Goal: Task Accomplishment & Management: Complete application form

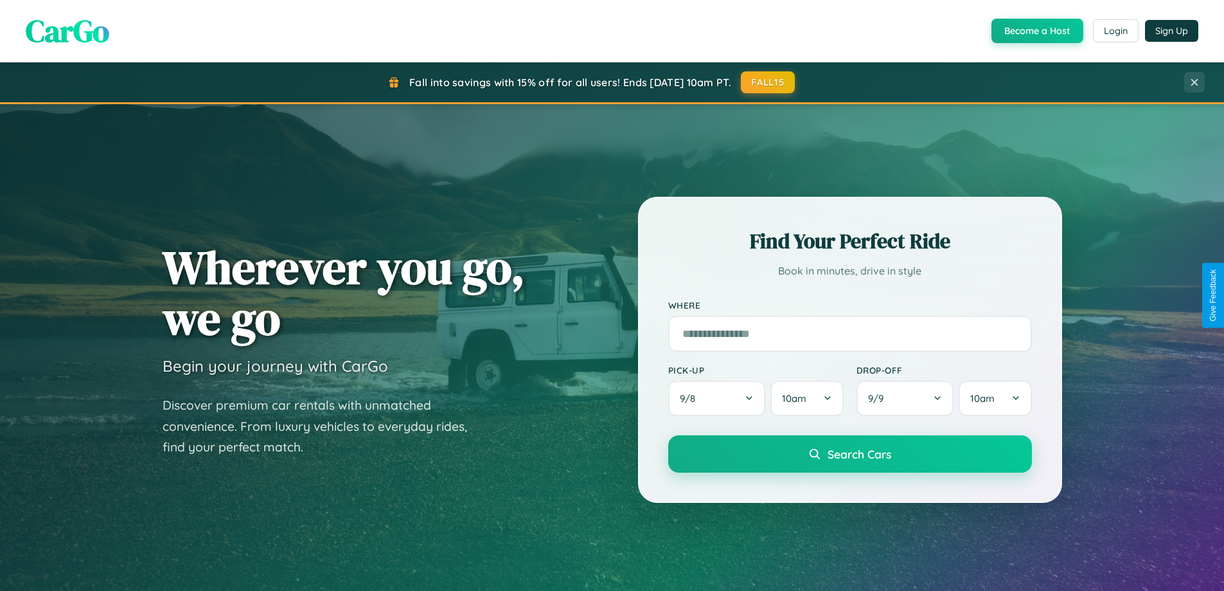
scroll to position [2473, 0]
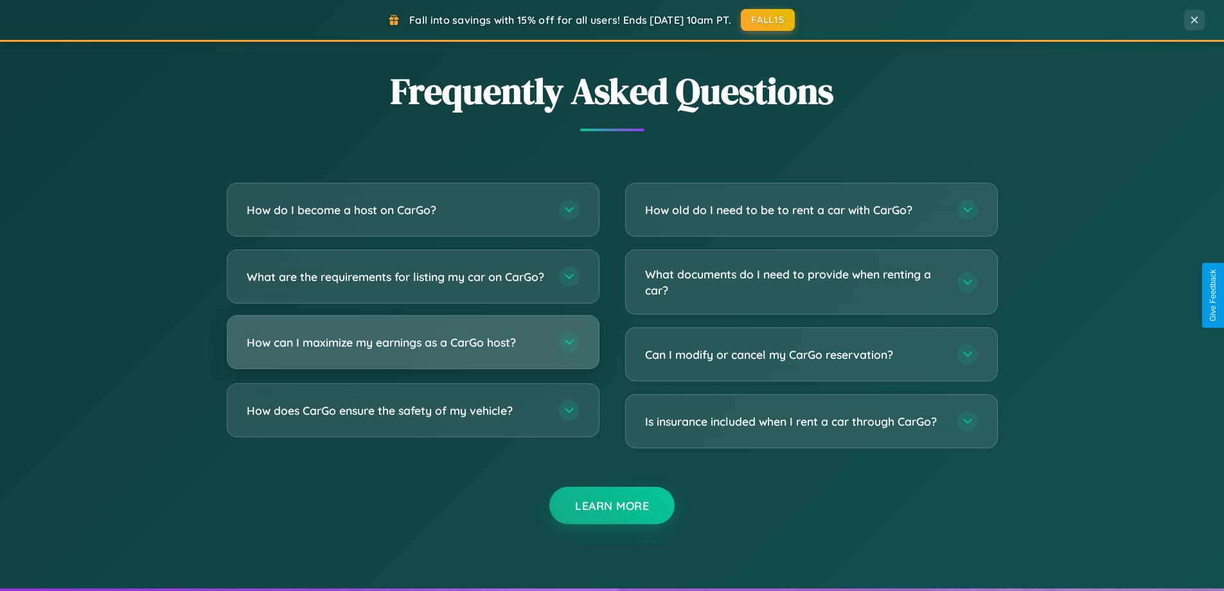
click at [413, 350] on h3 "How can I maximize my earnings as a CarGo host?" at bounding box center [396, 342] width 299 height 16
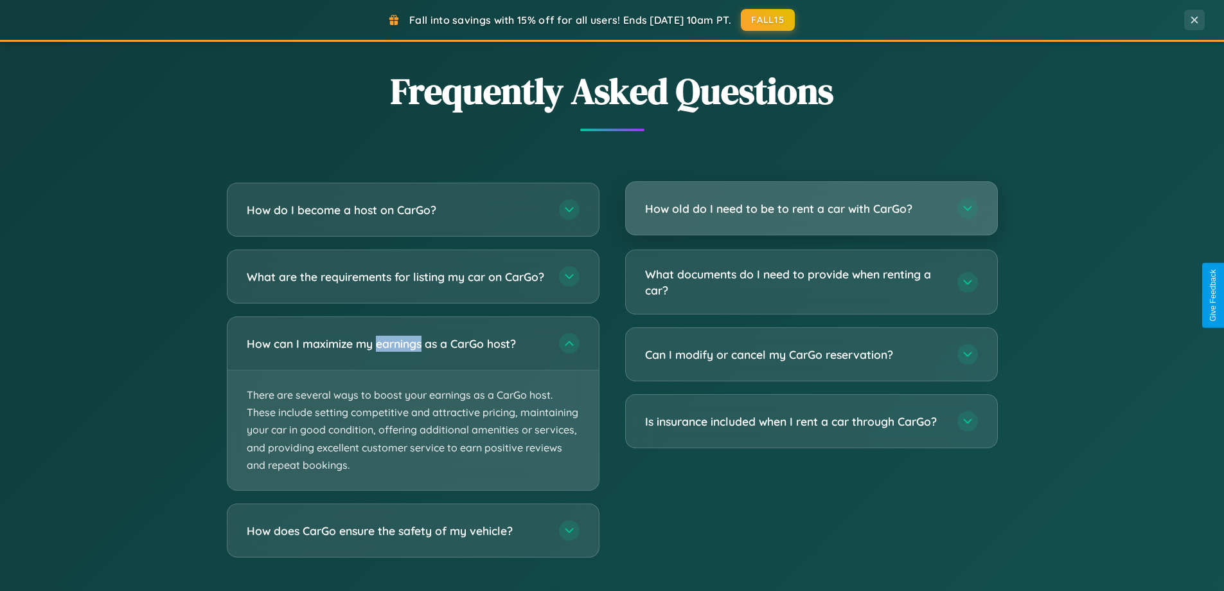
click at [811, 209] on h3 "How old do I need to be to rent a car with CarGo?" at bounding box center [794, 208] width 299 height 16
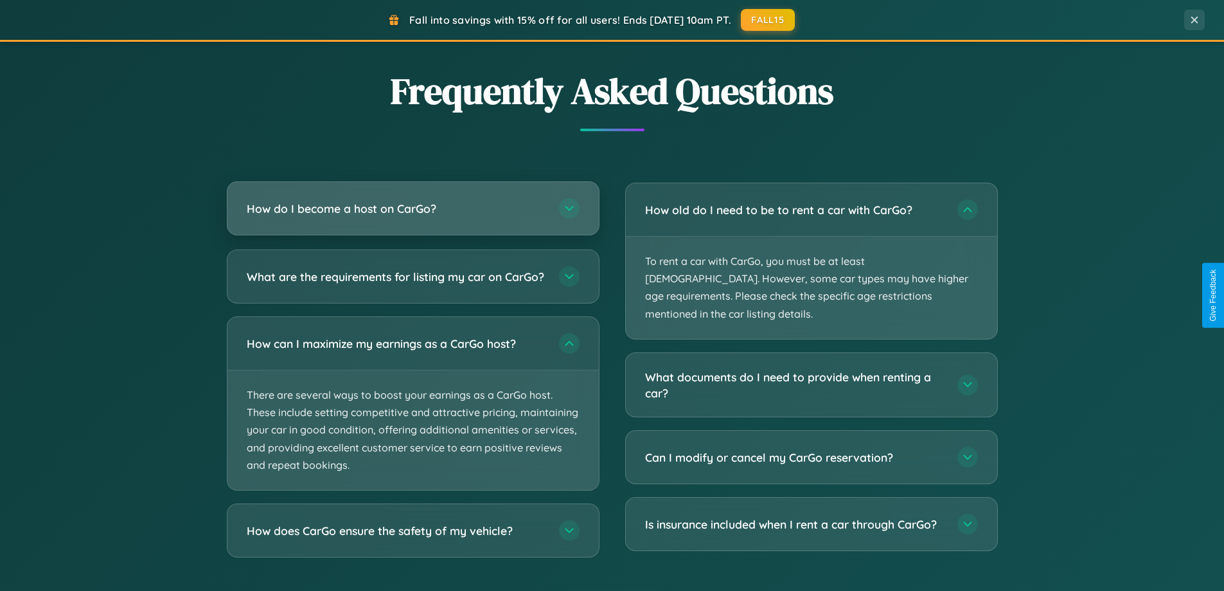
click at [413, 209] on h3 "How do I become a host on CarGo?" at bounding box center [396, 208] width 299 height 16
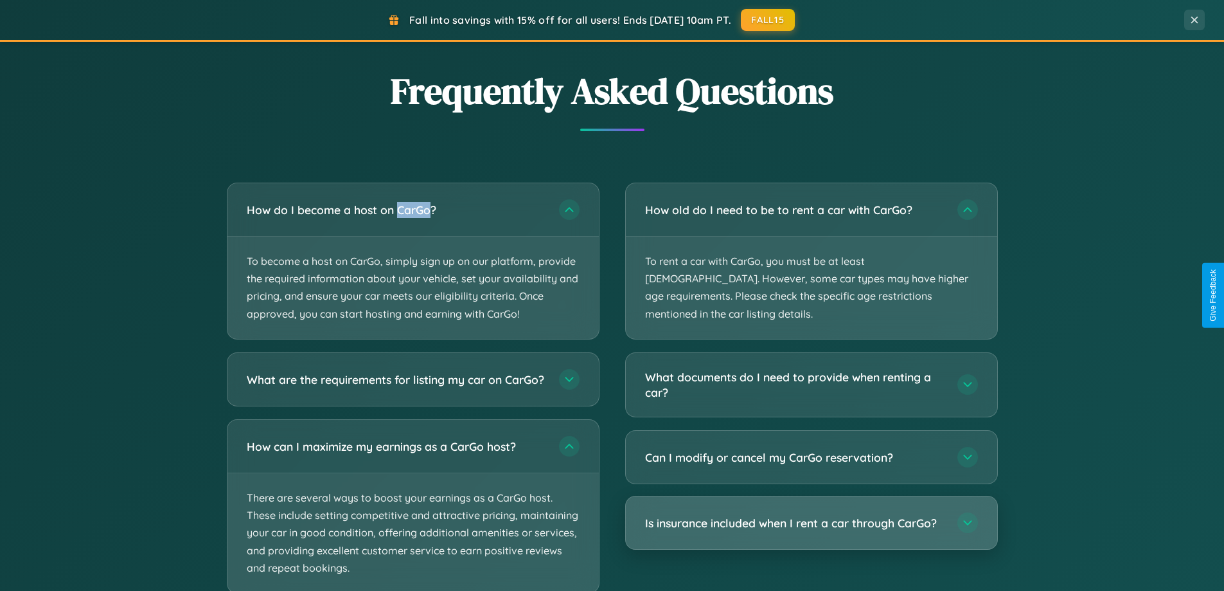
click at [811, 515] on h3 "Is insurance included when I rent a car through CarGo?" at bounding box center [794, 523] width 299 height 16
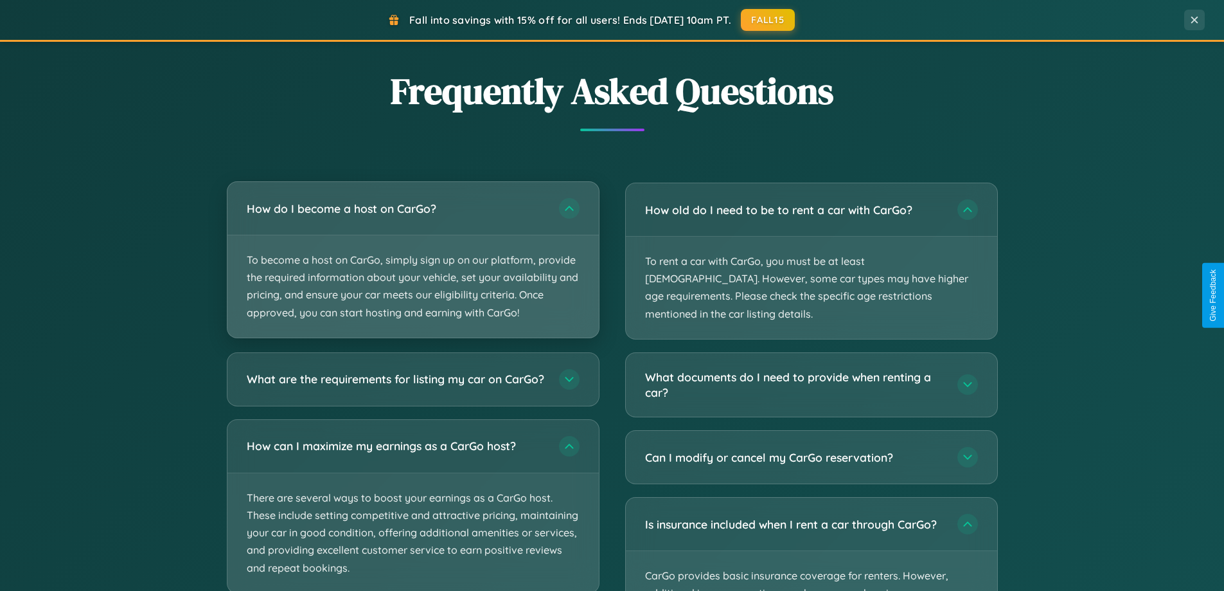
click at [413, 260] on p "To become a host on CarGo, simply sign up on our platform, provide the required…" at bounding box center [412, 286] width 371 height 102
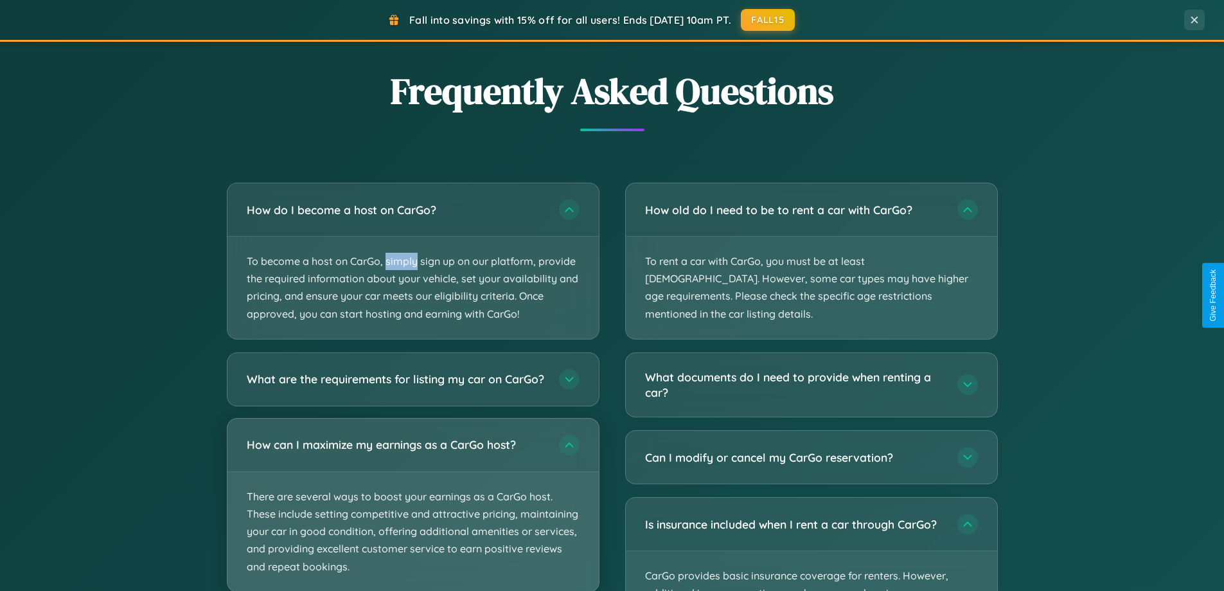
click at [413, 510] on p "There are several ways to boost your earnings as a CarGo host. These include se…" at bounding box center [412, 532] width 371 height 120
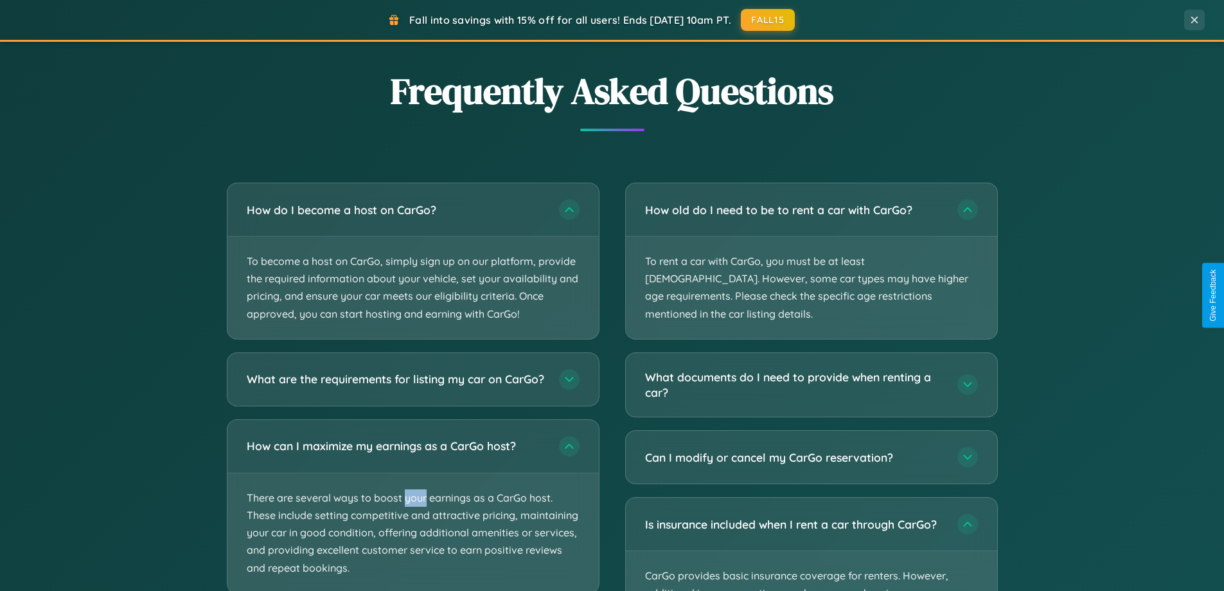
scroll to position [2553, 0]
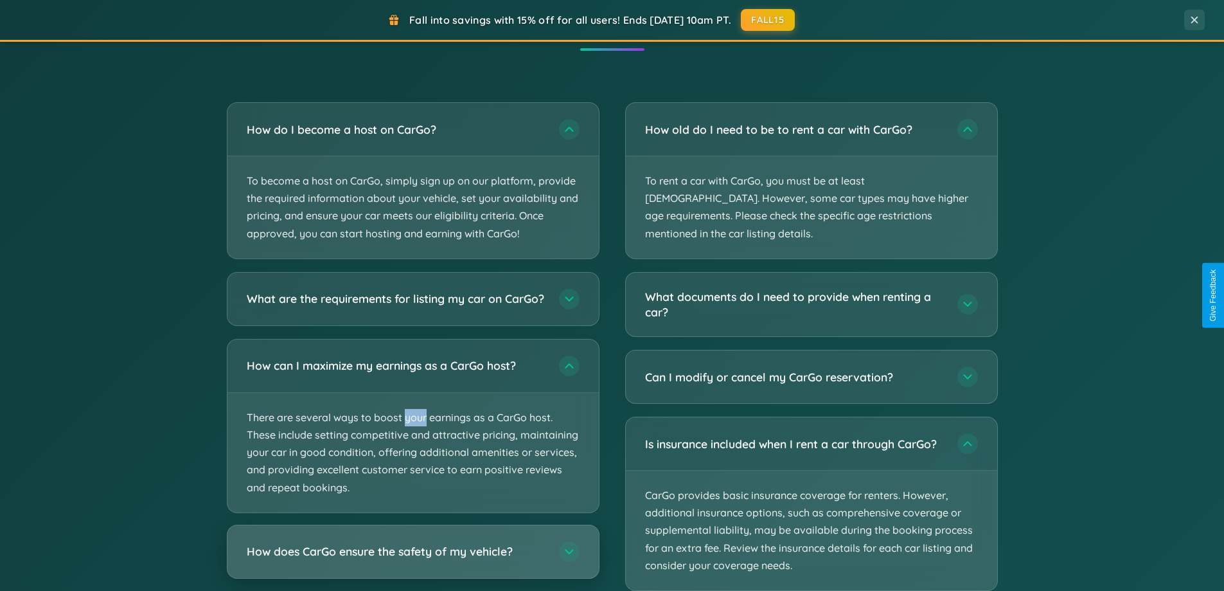
click at [413, 559] on h3 "How does CarGo ensure the safety of my vehicle?" at bounding box center [396, 551] width 299 height 16
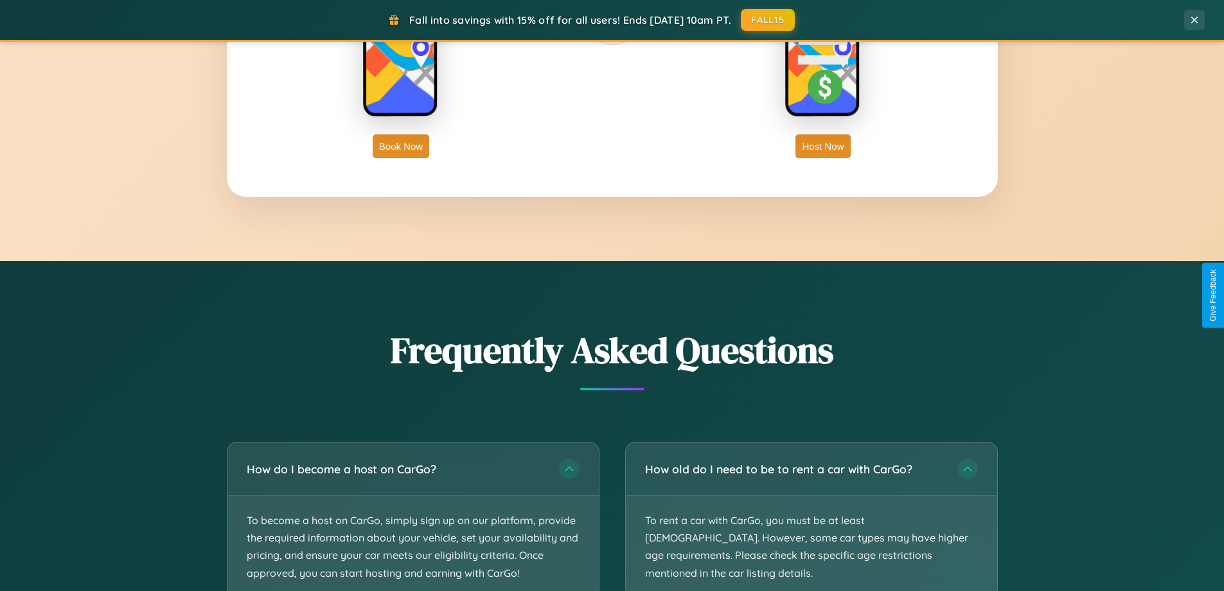
scroll to position [278, 0]
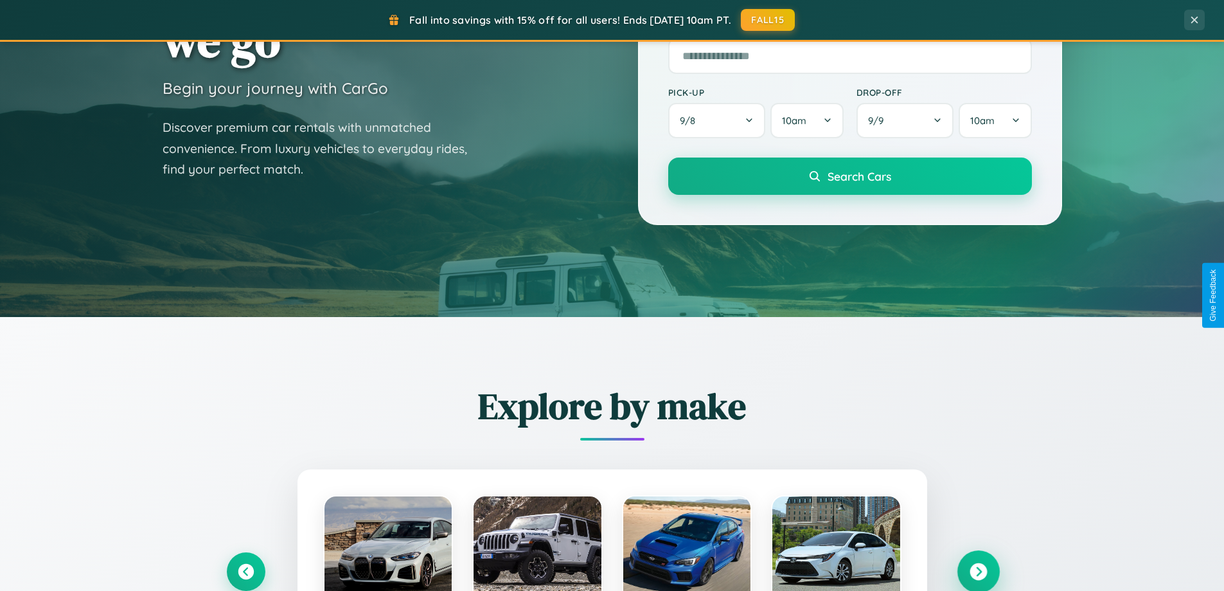
click at [978, 571] on icon at bounding box center [978, 571] width 17 height 17
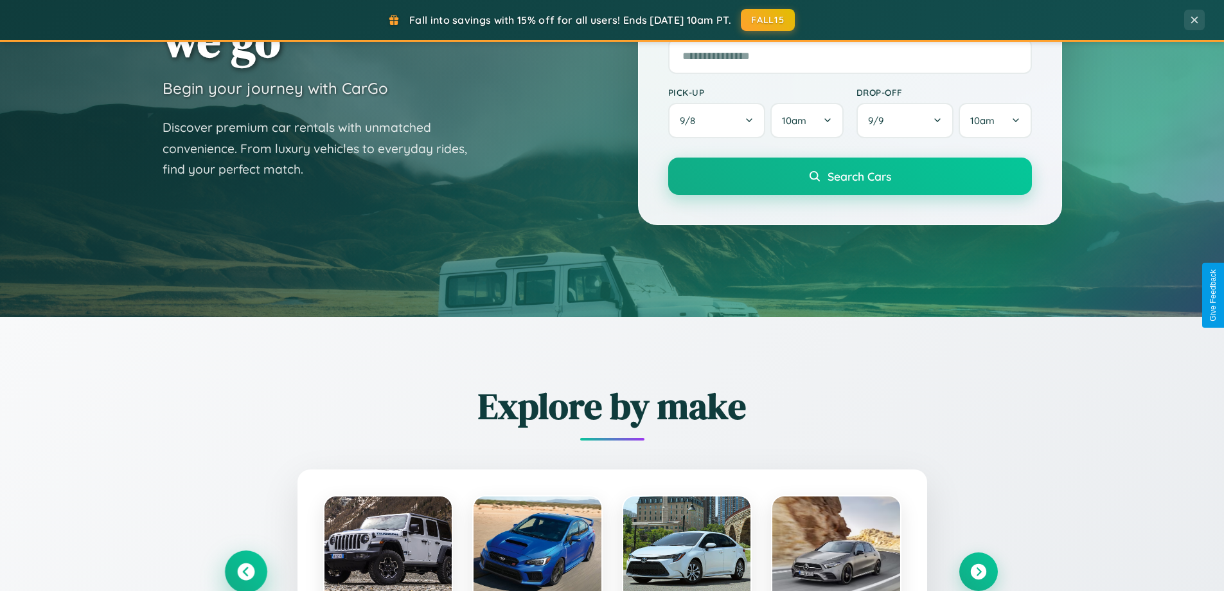
click at [245, 571] on icon at bounding box center [245, 571] width 17 height 17
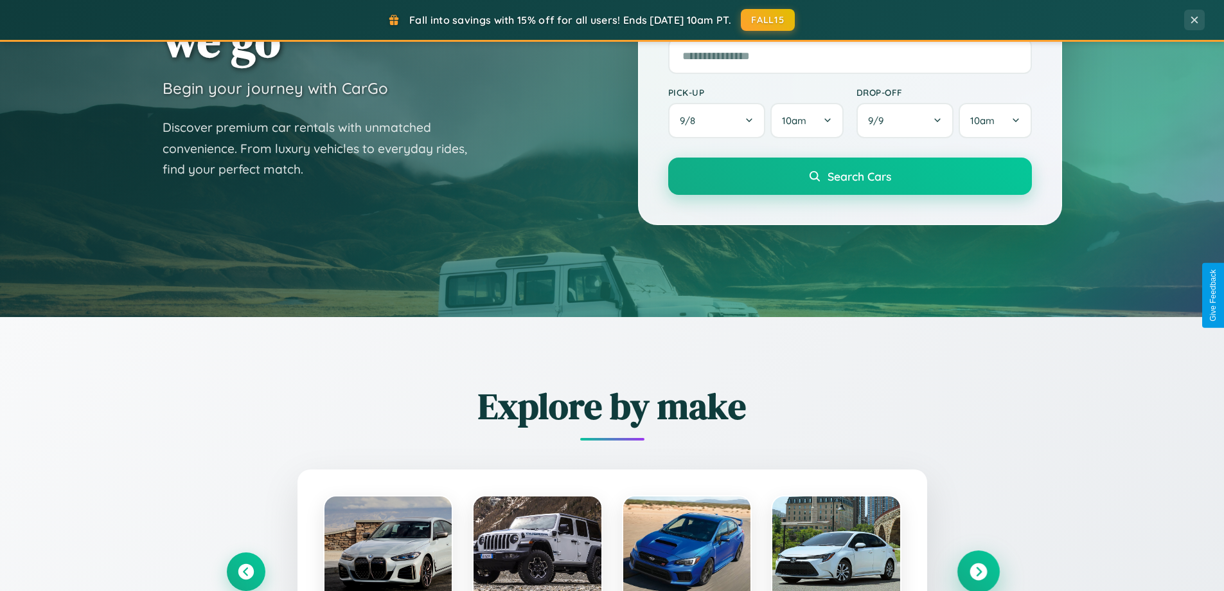
click at [978, 571] on icon at bounding box center [978, 571] width 17 height 17
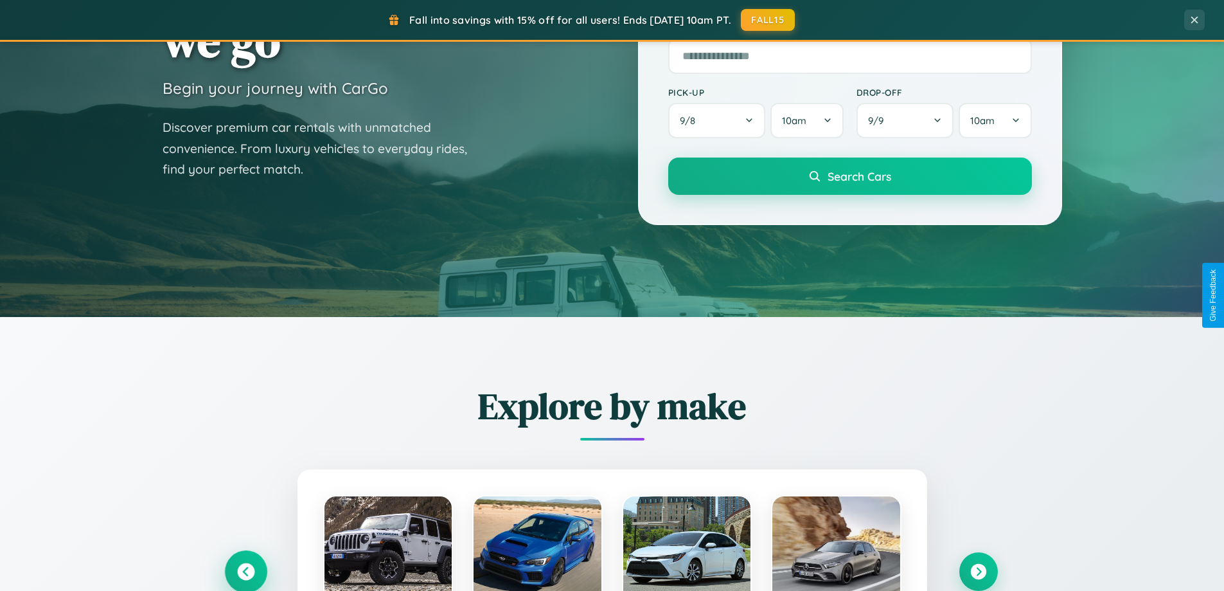
click at [245, 571] on icon at bounding box center [245, 571] width 17 height 17
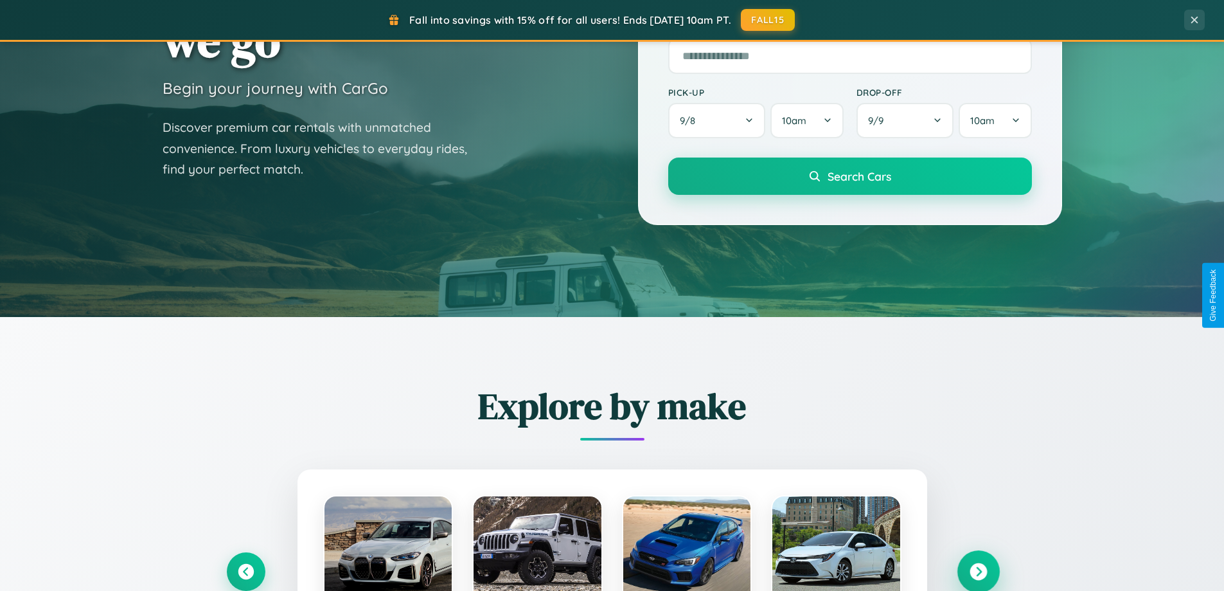
click at [978, 571] on icon at bounding box center [978, 571] width 17 height 17
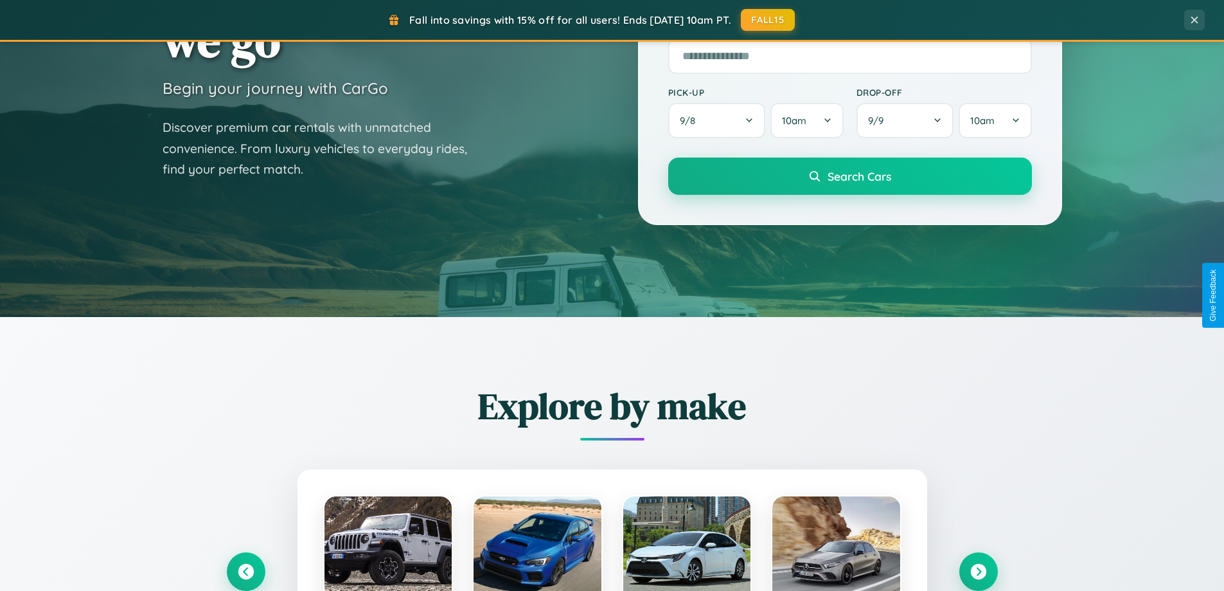
scroll to position [0, 0]
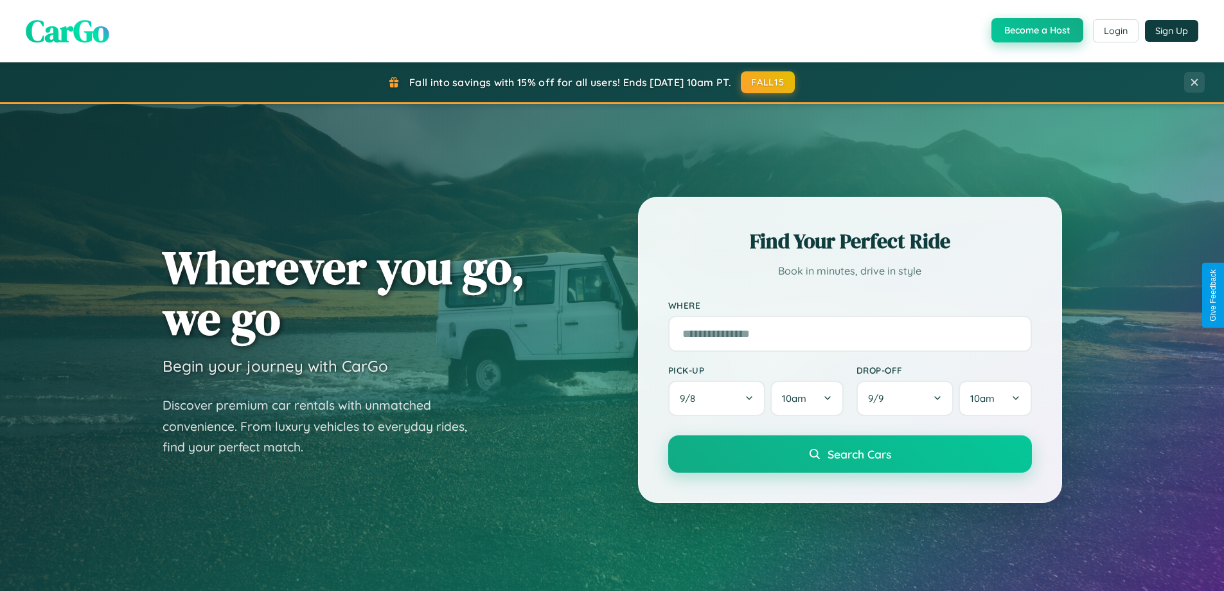
click at [1036, 31] on button "Become a Host" at bounding box center [1038, 30] width 92 height 24
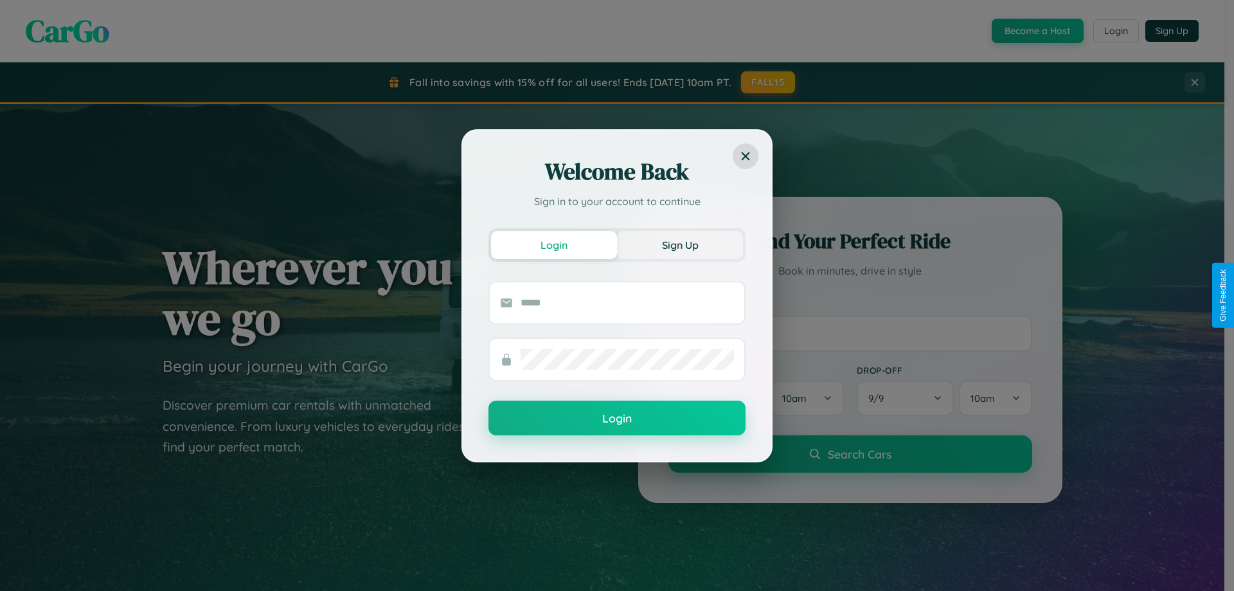
click at [680, 244] on button "Sign Up" at bounding box center [680, 245] width 126 height 28
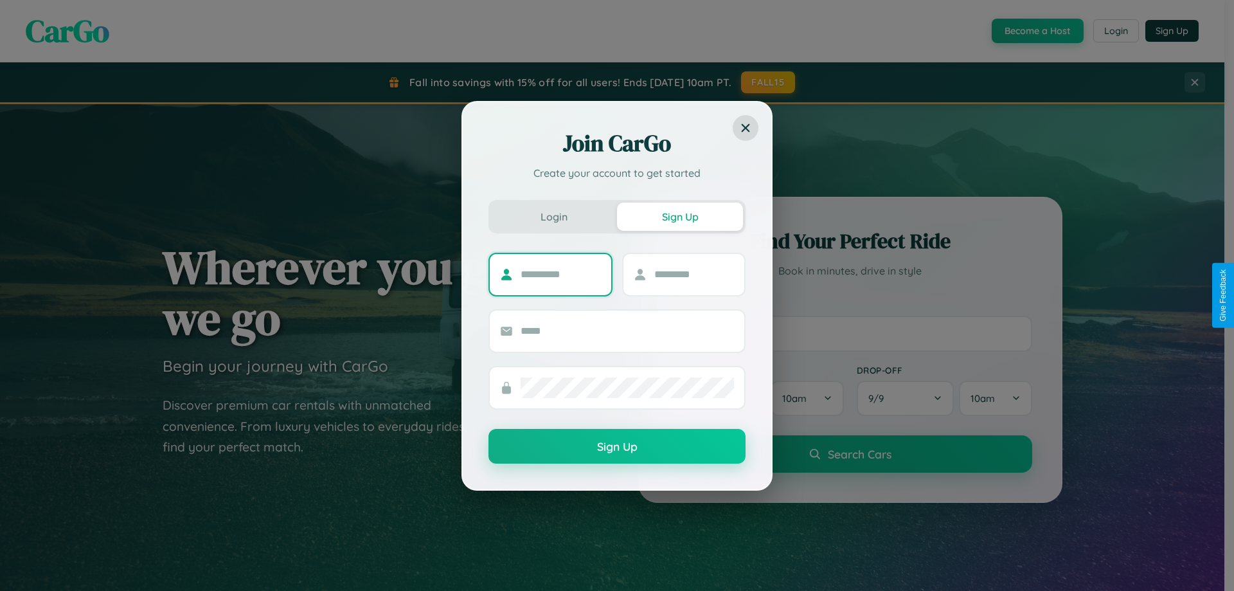
click at [560, 274] on input "text" at bounding box center [560, 274] width 80 height 21
type input "****"
click at [693, 274] on input "text" at bounding box center [694, 274] width 80 height 21
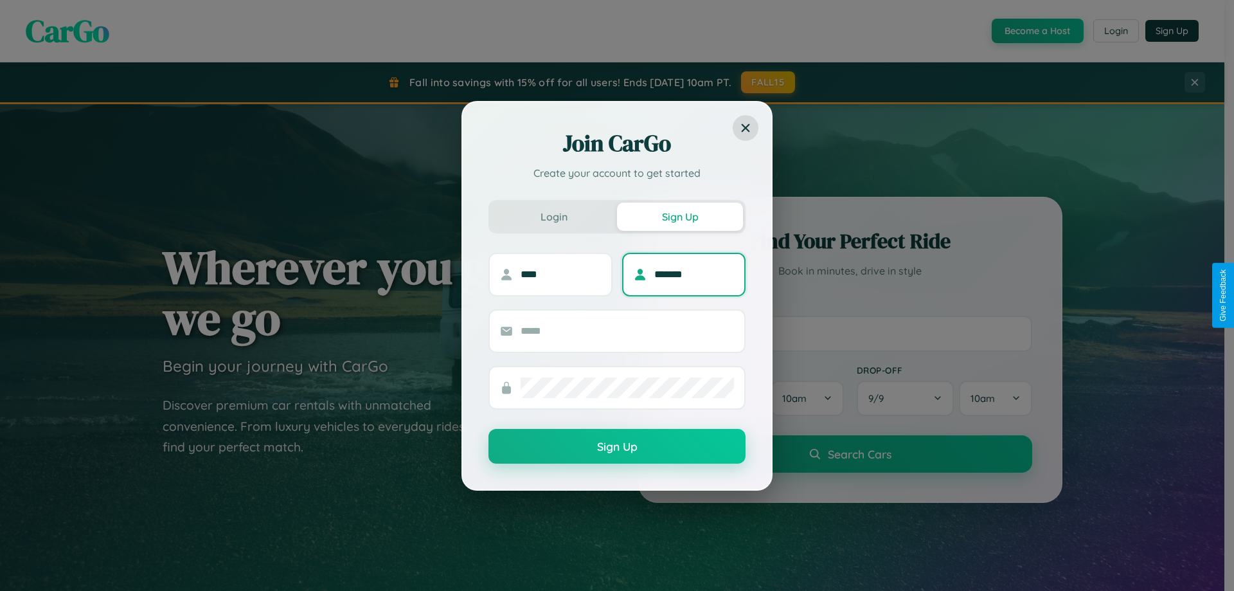
type input "*******"
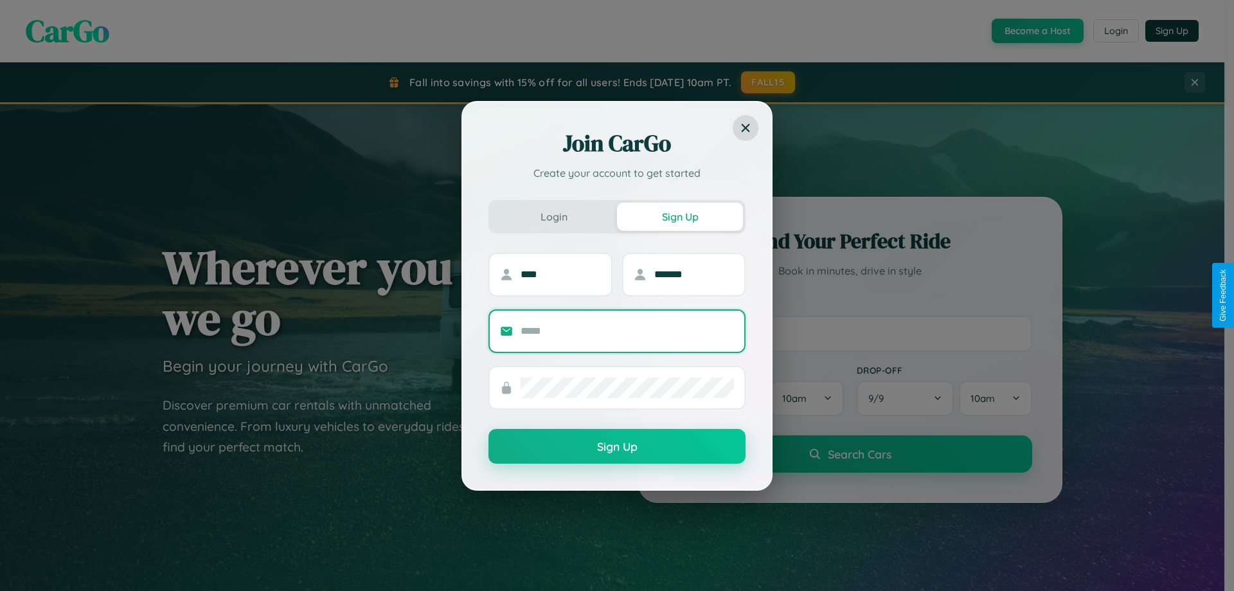
click at [627, 330] on input "text" at bounding box center [626, 331] width 213 height 21
type input "**********"
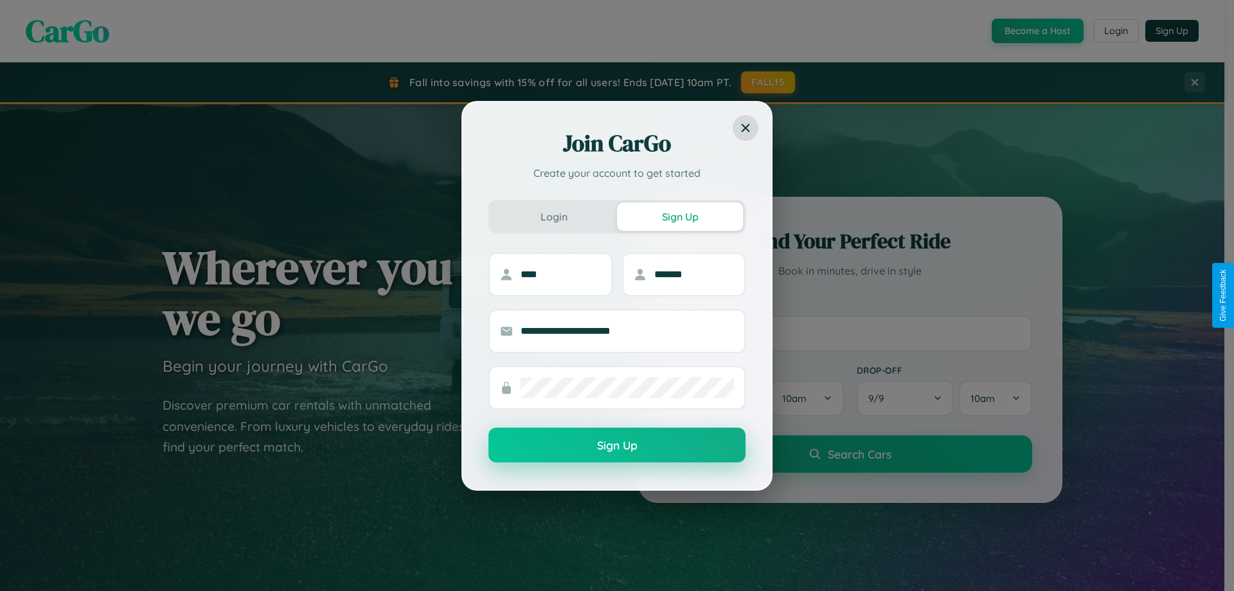
click at [617, 445] on button "Sign Up" at bounding box center [616, 444] width 257 height 35
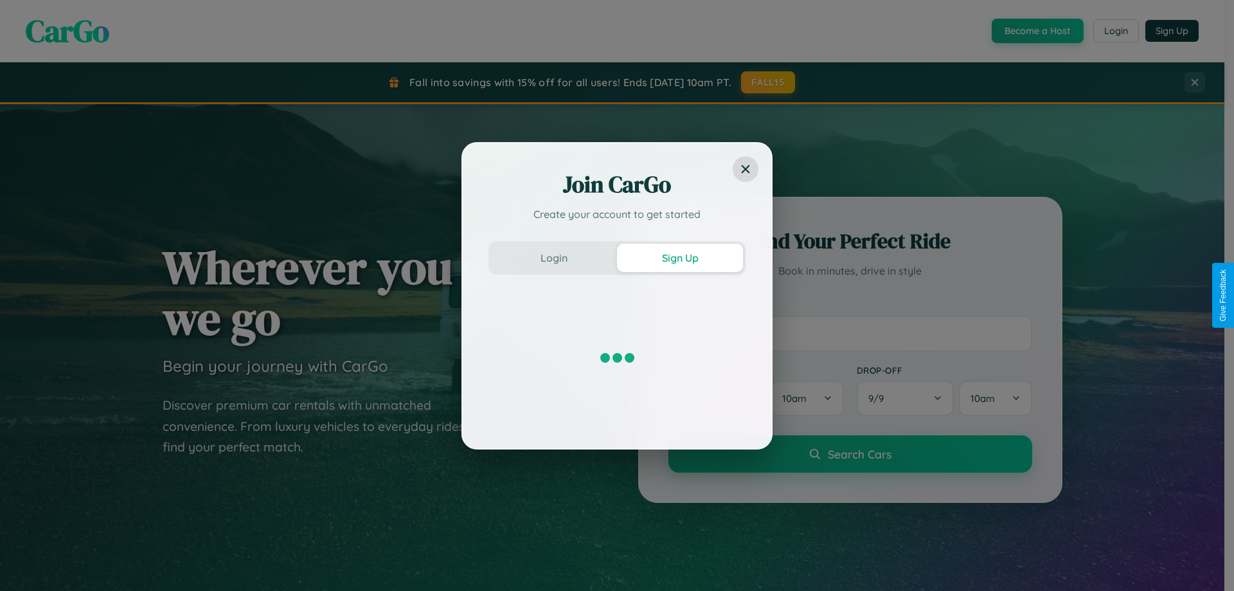
click at [1036, 31] on div "Join CarGo Create your account to get started Login Sign Up" at bounding box center [617, 295] width 1234 height 591
